Goal: Task Accomplishment & Management: Manage account settings

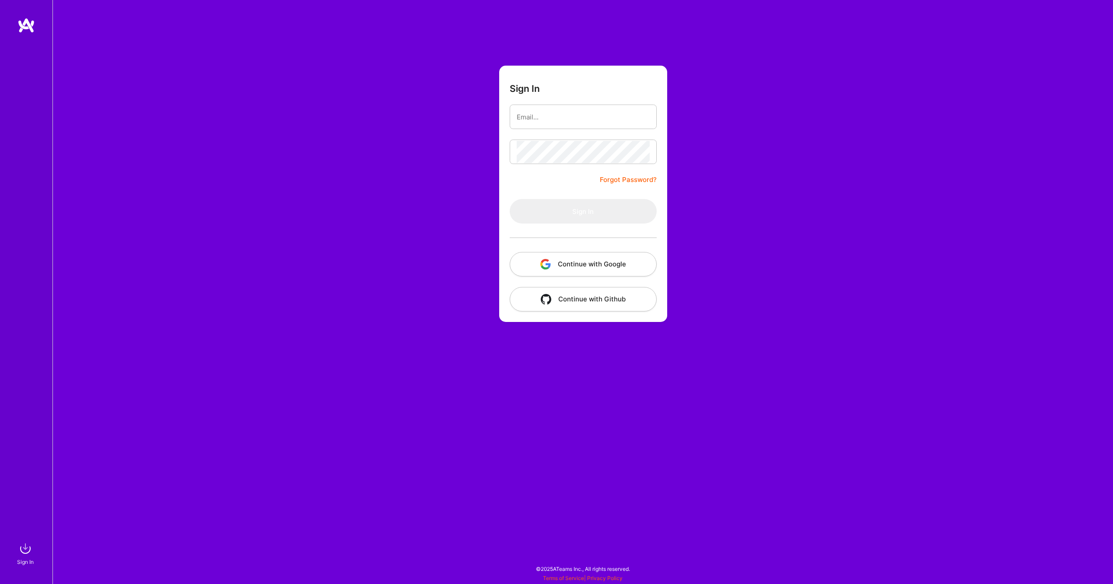
click at [589, 268] on button "Continue with Google" at bounding box center [583, 264] width 147 height 25
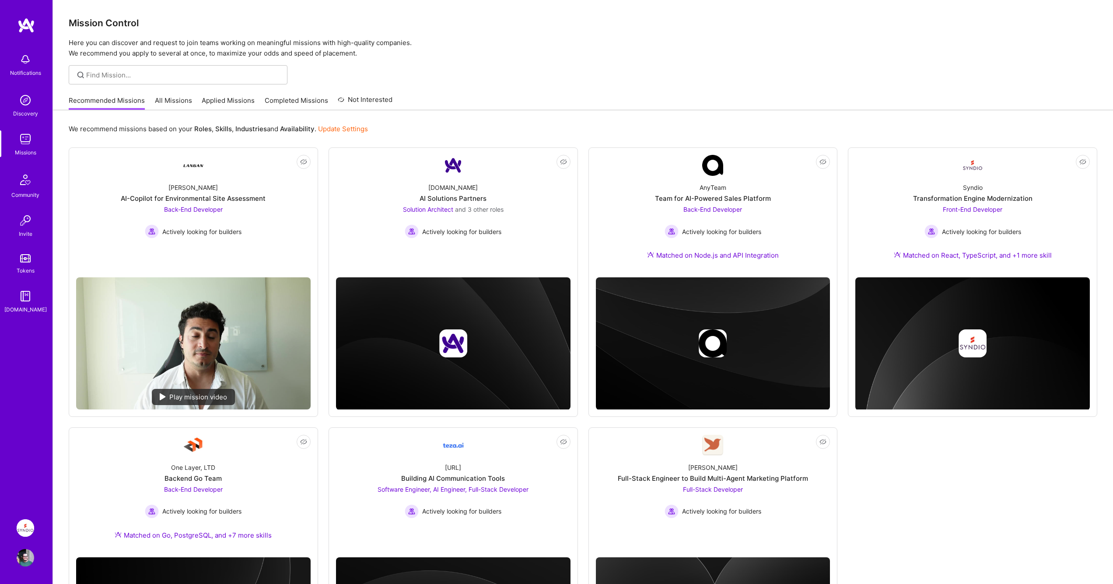
click at [30, 562] on img at bounding box center [26, 558] width 18 height 18
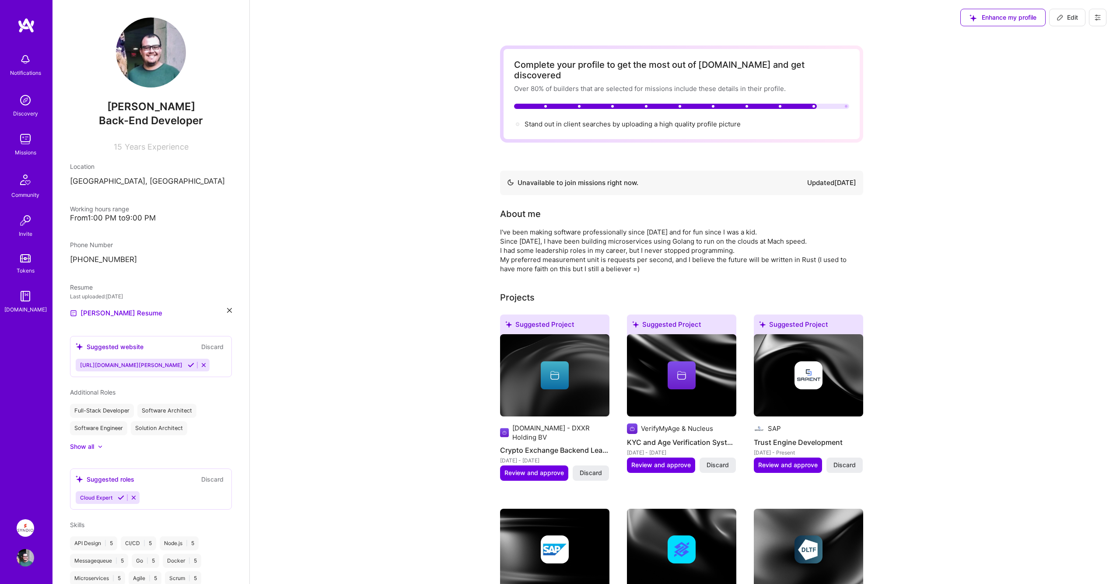
click at [1100, 18] on icon at bounding box center [1098, 17] width 7 height 7
click at [1088, 32] on button "Settings" at bounding box center [1074, 37] width 66 height 22
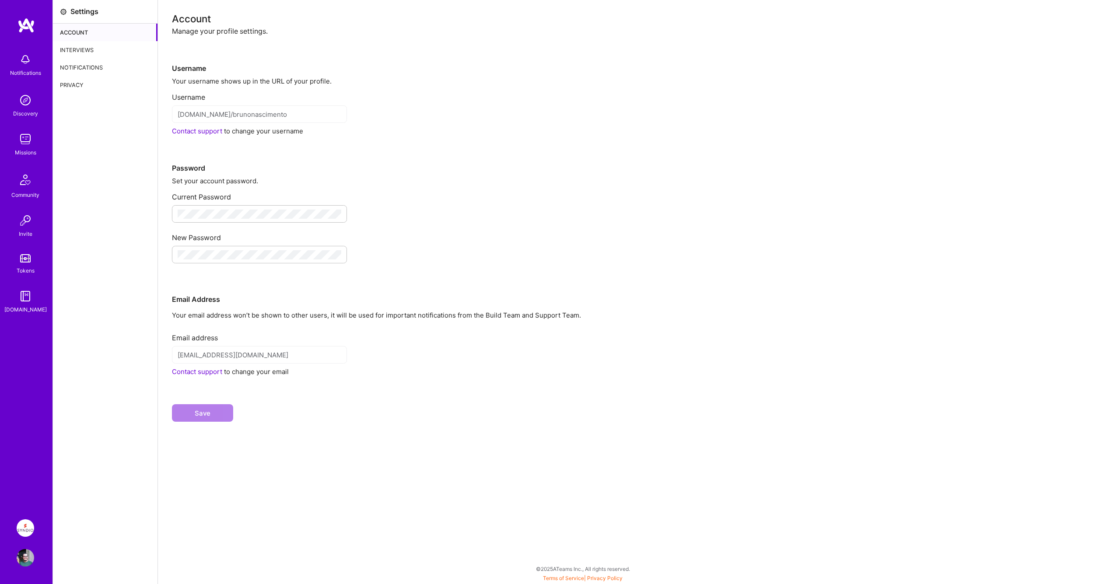
click at [211, 209] on div at bounding box center [259, 214] width 175 height 18
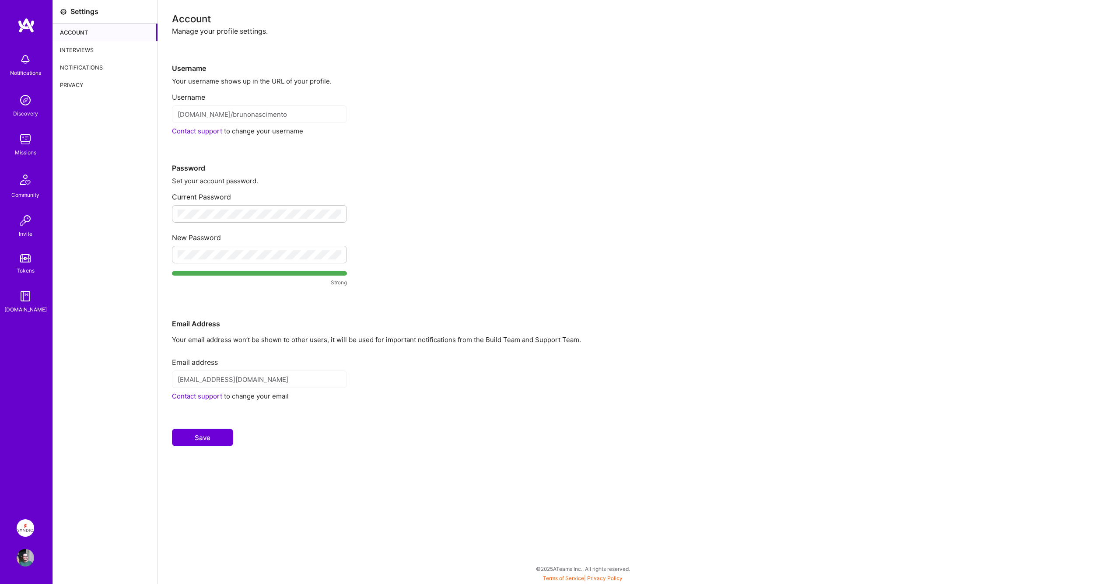
click at [198, 443] on button "Save" at bounding box center [202, 438] width 61 height 18
